Goal: Task Accomplishment & Management: Use online tool/utility

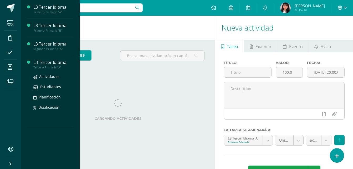
click at [44, 62] on div "L3 Tercer Idioma" at bounding box center [53, 62] width 40 height 6
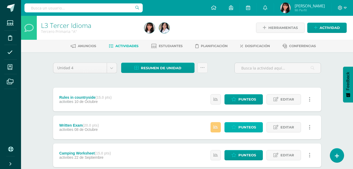
click at [254, 126] on span "Punteos" at bounding box center [247, 127] width 18 height 10
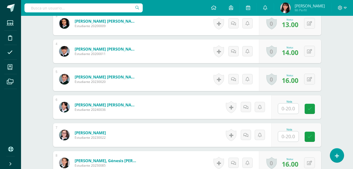
scroll to position [229, 0]
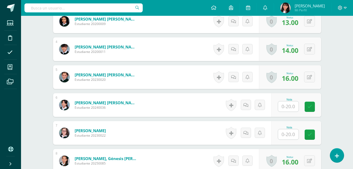
click at [295, 106] on input "text" at bounding box center [288, 106] width 20 height 10
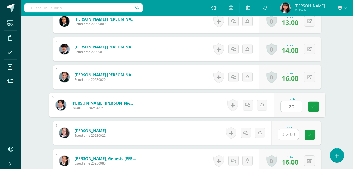
type input "20"
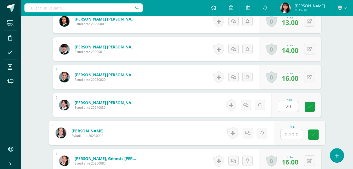
scroll to position [229, 0]
type input "18"
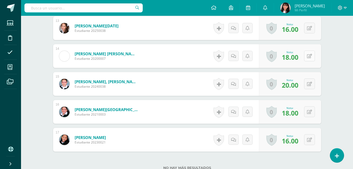
scroll to position [543, 0]
